Goal: Information Seeking & Learning: Learn about a topic

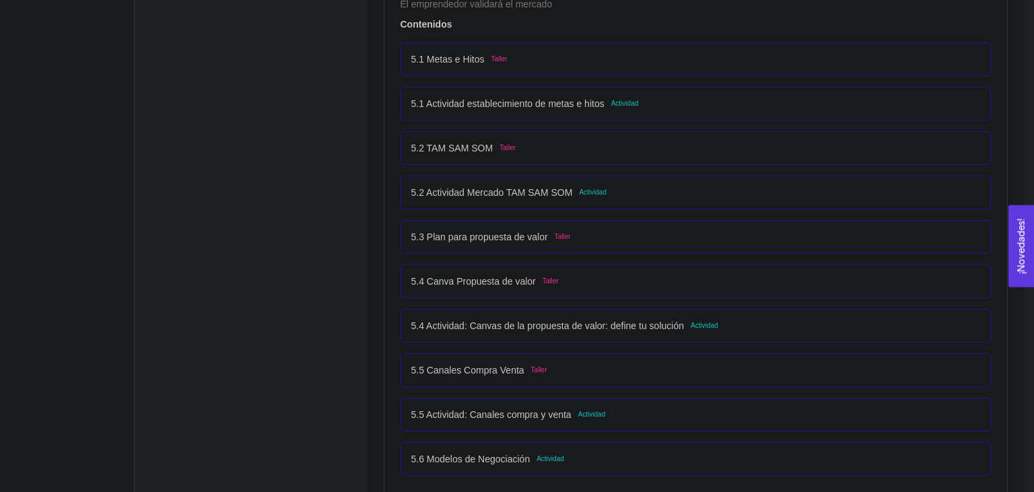
scroll to position [2622, 0]
click at [653, 412] on div "5.5 Actividad: Canales compra y venta Actividad" at bounding box center [696, 413] width 570 height 15
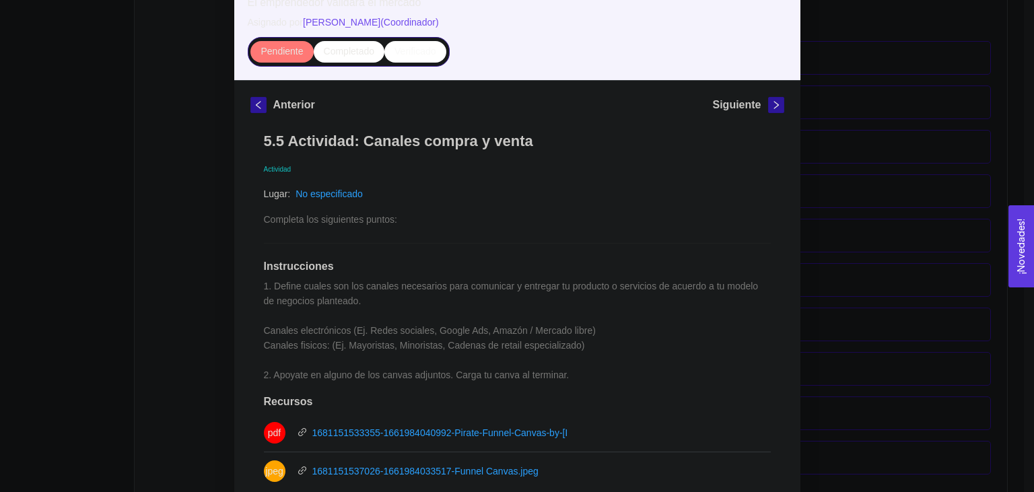
scroll to position [108, 0]
click at [961, 177] on div "5. PROBACIÓN DE COMPRA El emprendedor validará el mercado Asignado por [PERSON_…" at bounding box center [517, 246] width 1034 height 492
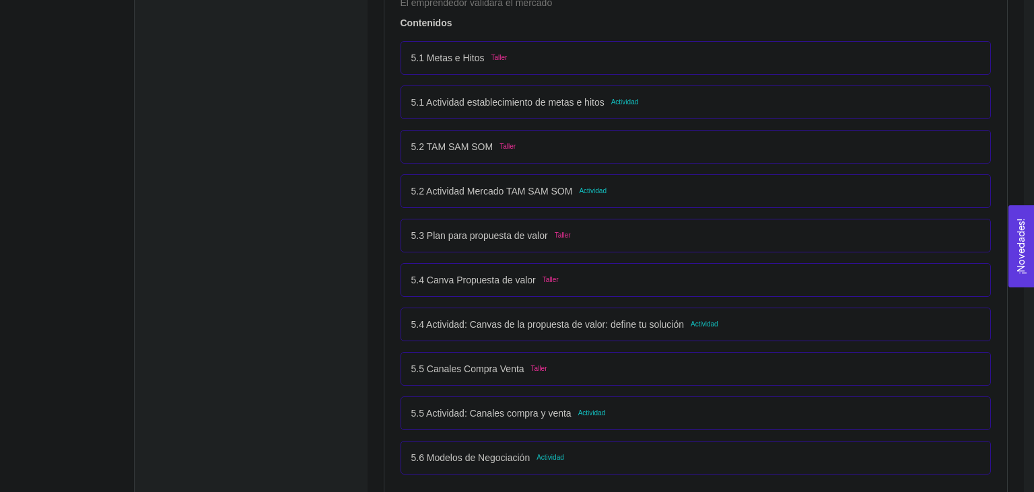
click at [770, 322] on div "5.4 Actividad: Canvas de la propuesta de valor: define tu solución Actividad" at bounding box center [696, 324] width 570 height 15
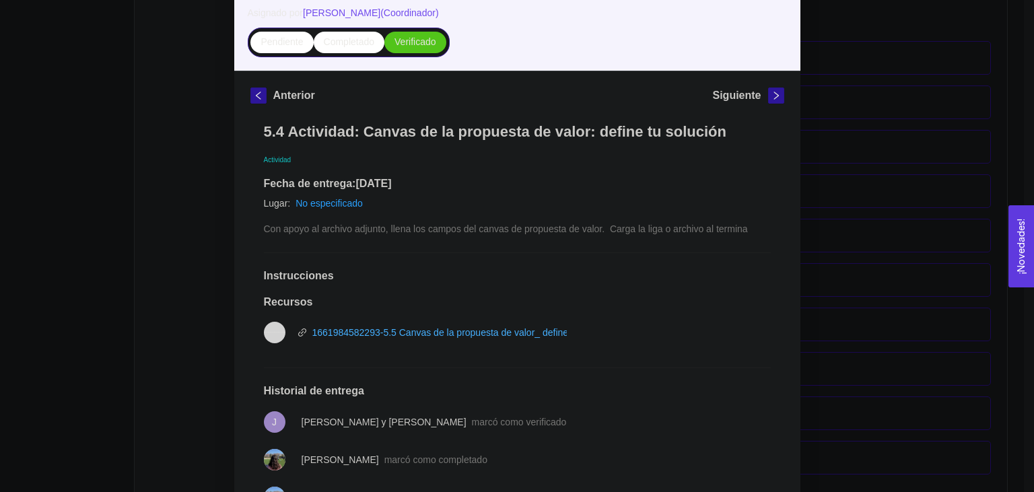
scroll to position [299, 0]
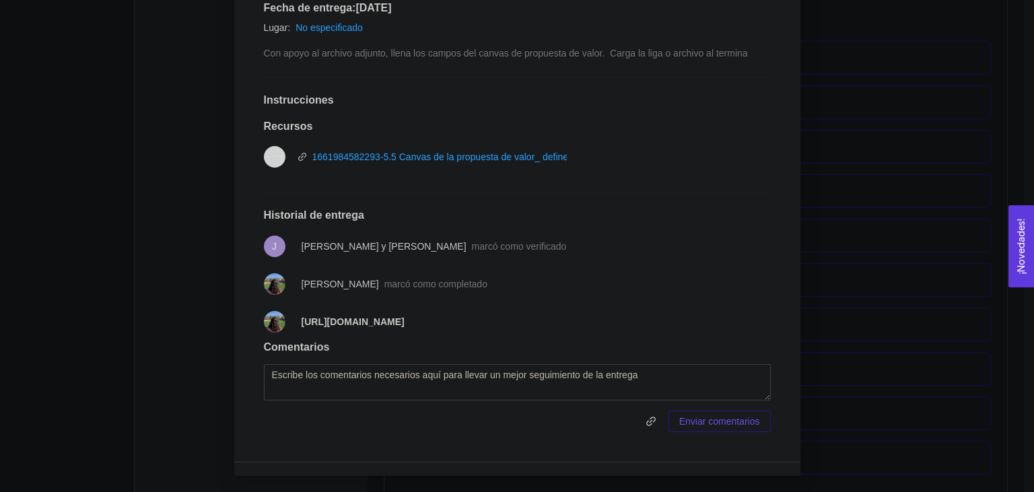
drag, startPoint x: 440, startPoint y: 325, endPoint x: 295, endPoint y: 315, distance: 145.8
click at [295, 315] on li "[URL][DOMAIN_NAME]" at bounding box center [517, 322] width 507 height 38
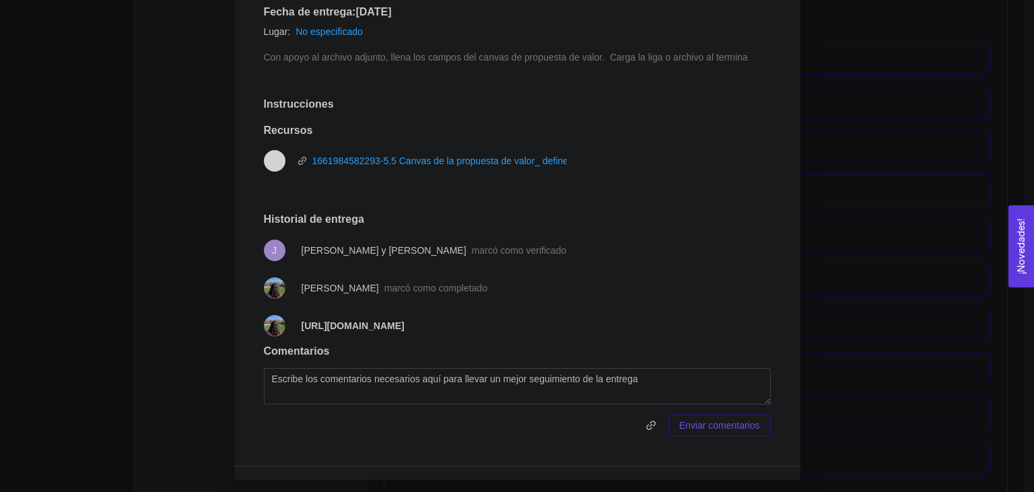
scroll to position [0, 0]
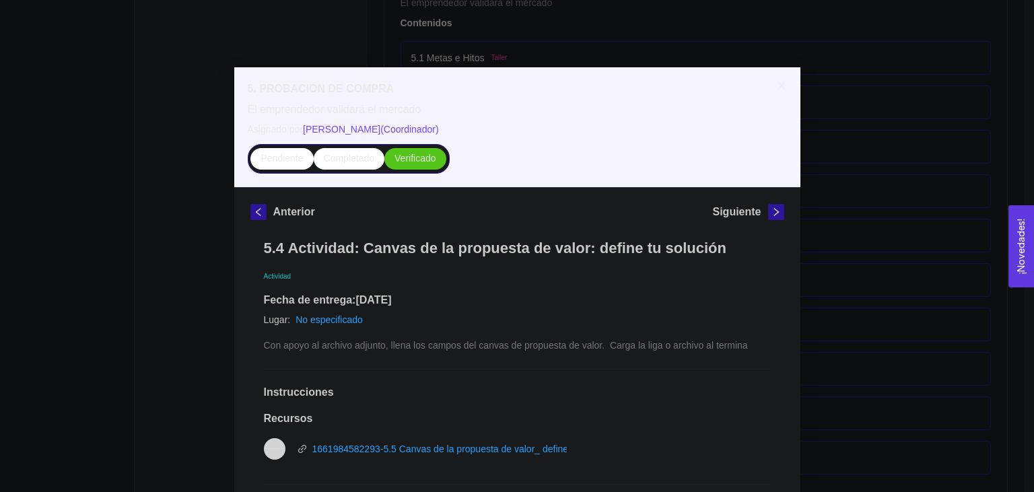
click at [145, 179] on div "5. PROBACIÓN DE COMPRA El emprendedor validará el mercado Asignado por [PERSON_…" at bounding box center [517, 246] width 1034 height 492
click at [782, 82] on icon "close" at bounding box center [781, 85] width 11 height 11
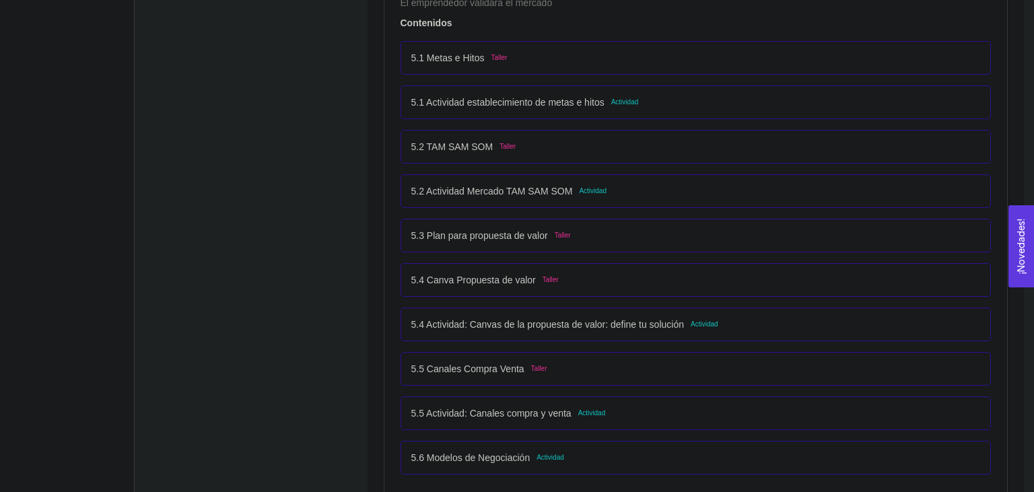
click at [486, 413] on p "5.5 Actividad: Canales compra y venta" at bounding box center [491, 413] width 160 height 15
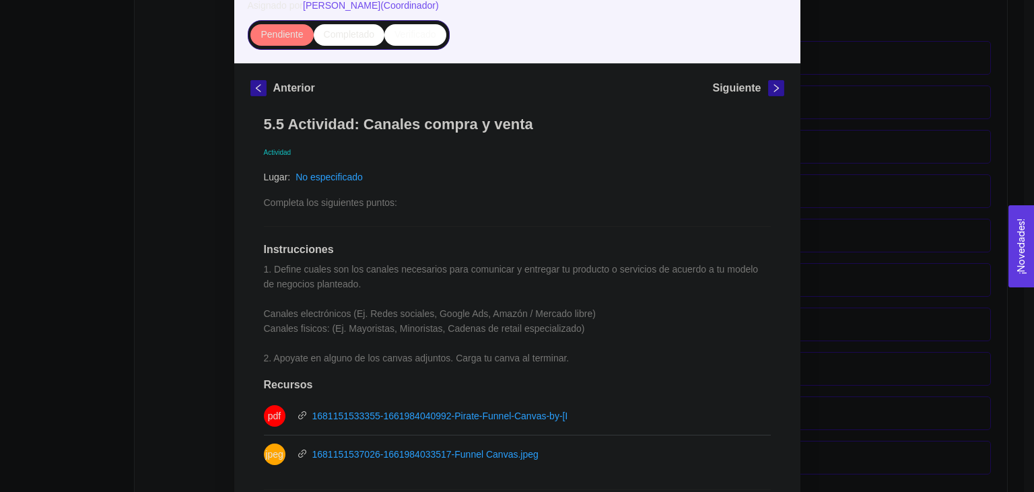
scroll to position [138, 0]
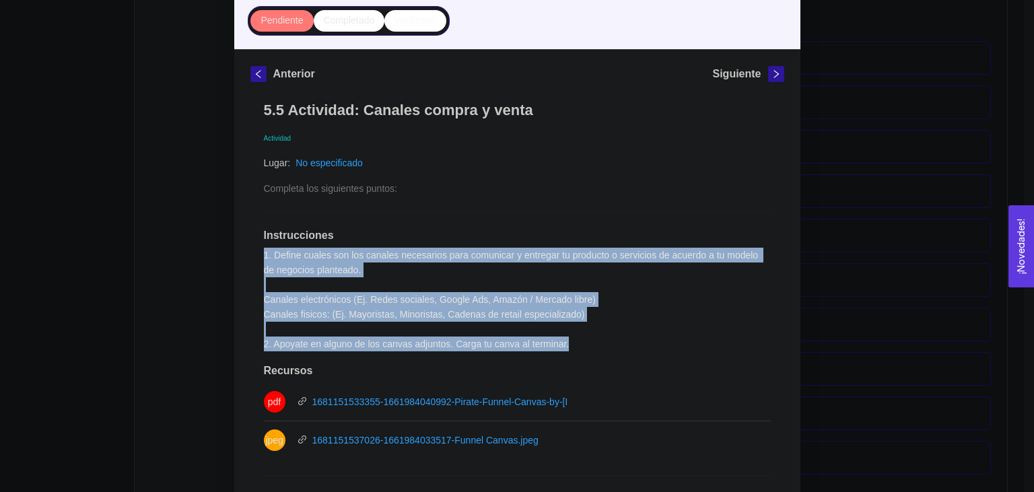
drag, startPoint x: 260, startPoint y: 258, endPoint x: 569, endPoint y: 341, distance: 319.9
click at [569, 341] on div "5.5 Actividad: Canales compra y venta Actividad Lugar: No especificado Completa…" at bounding box center [517, 408] width 534 height 640
copy span "1. Define cuales son los canales necesarios para comunicar y entregar tu produc…"
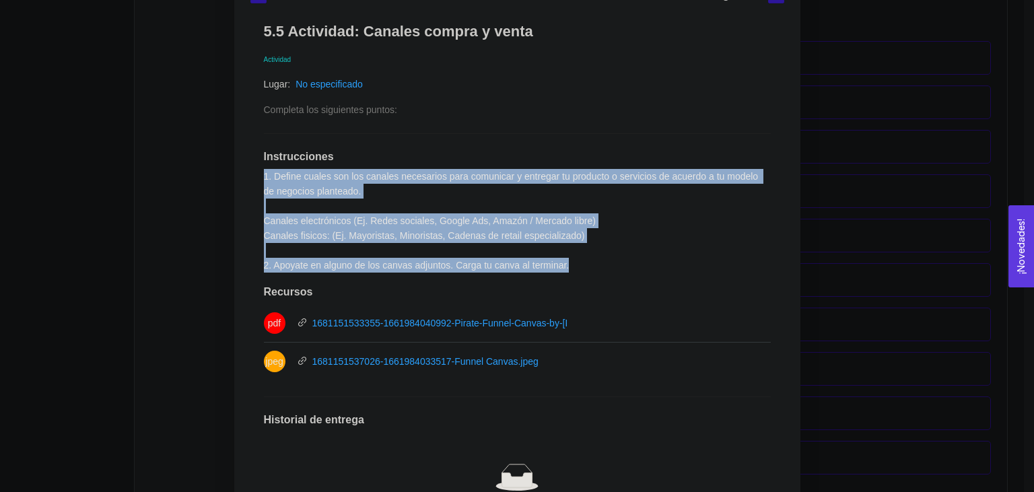
scroll to position [246, 0]
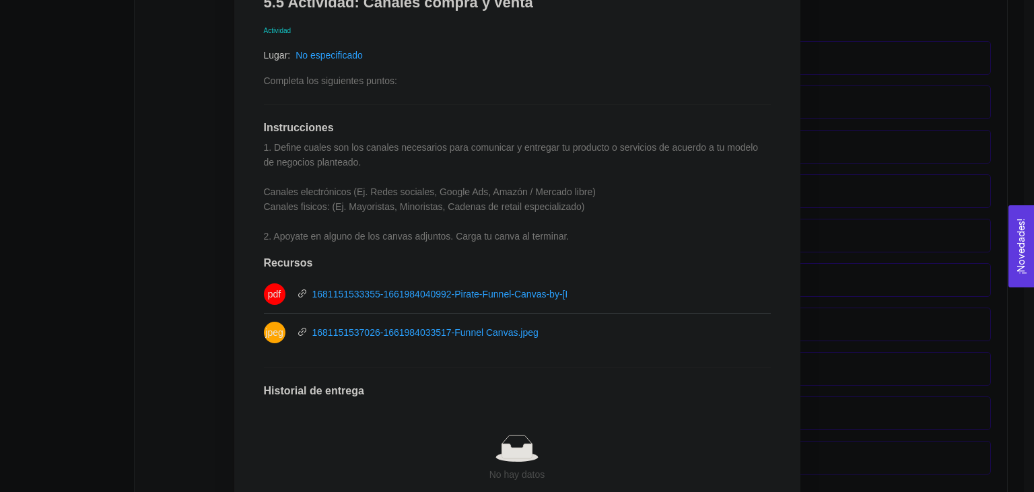
click at [718, 216] on div "5.5 Actividad: Canales compra y venta Actividad Lugar: No especificado Completa…" at bounding box center [517, 300] width 534 height 640
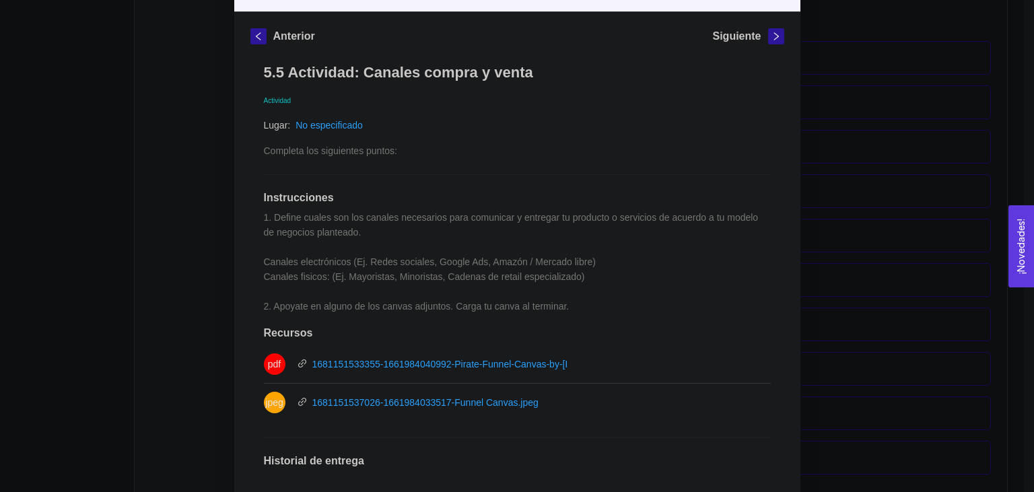
scroll to position [154, 0]
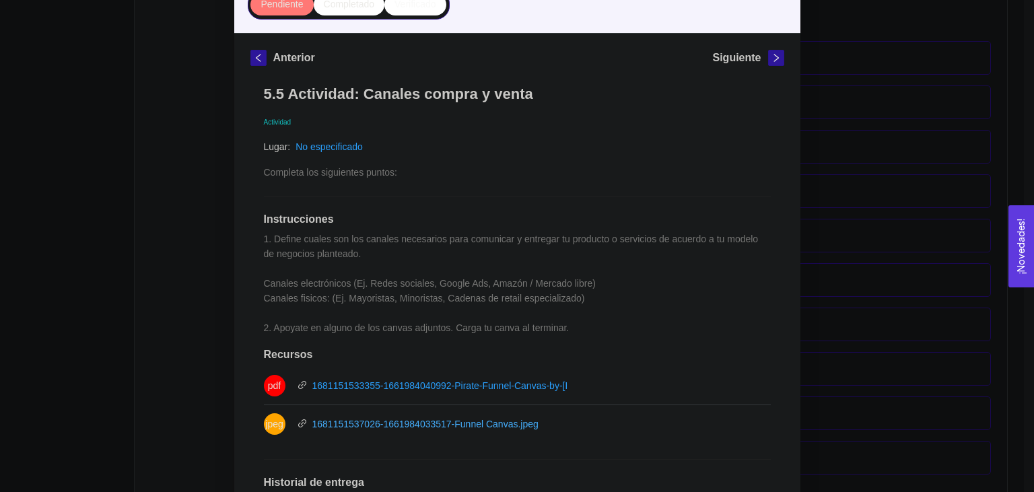
click at [405, 426] on link "1681151537026-1661984033517-Funnel Canvas.jpeg" at bounding box center [425, 424] width 226 height 11
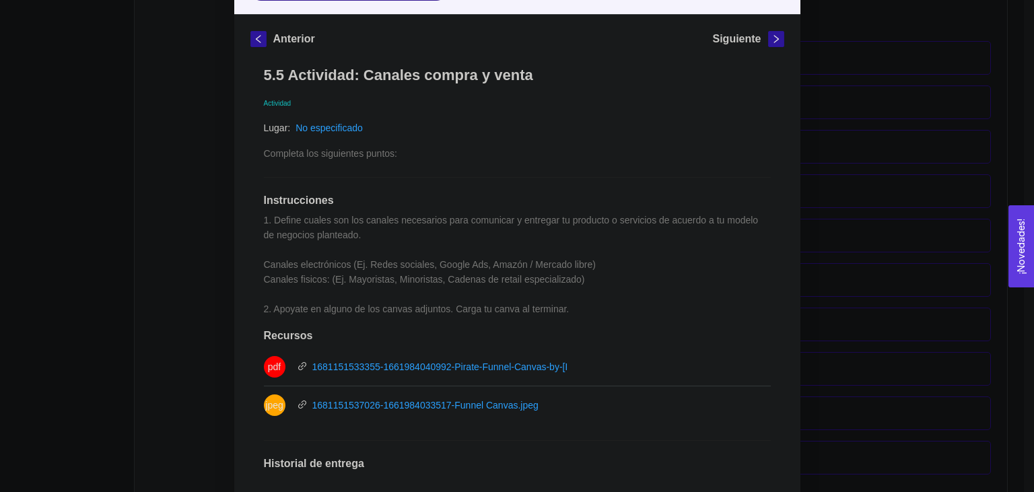
scroll to position [228, 0]
